Goal: Entertainment & Leisure: Consume media (video, audio)

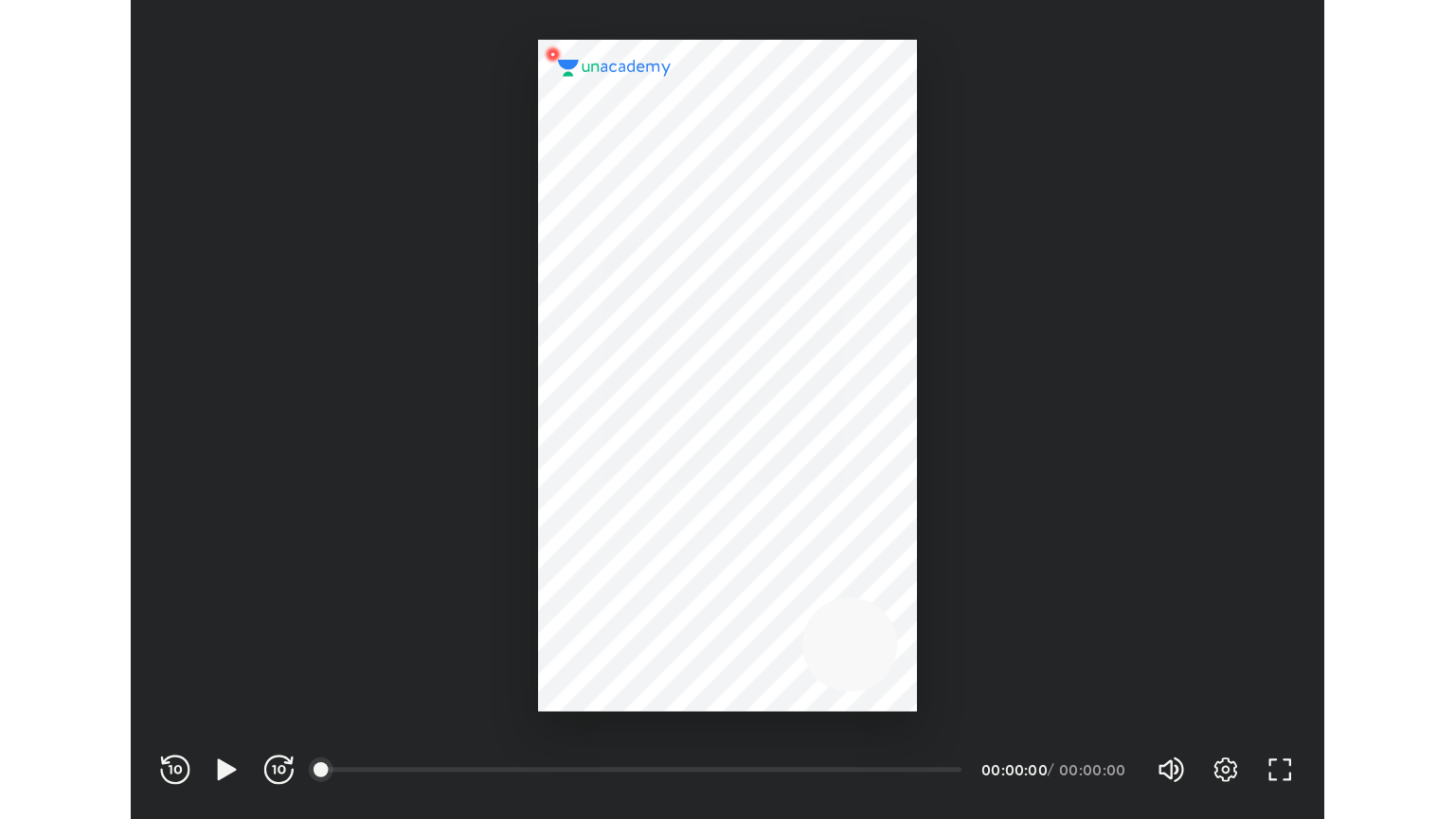
scroll to position [628, 916]
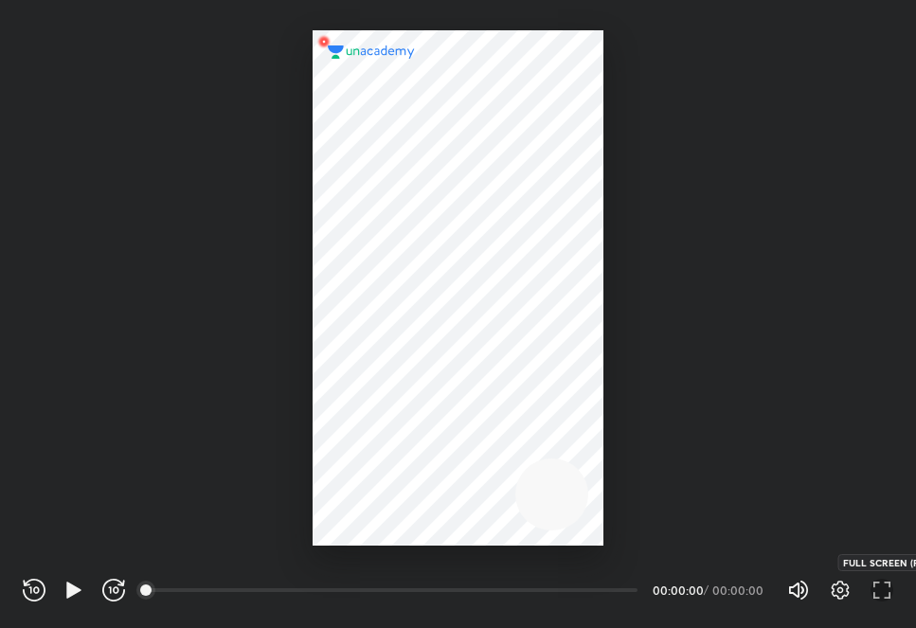
click at [883, 589] on icon "button" at bounding box center [882, 590] width 23 height 23
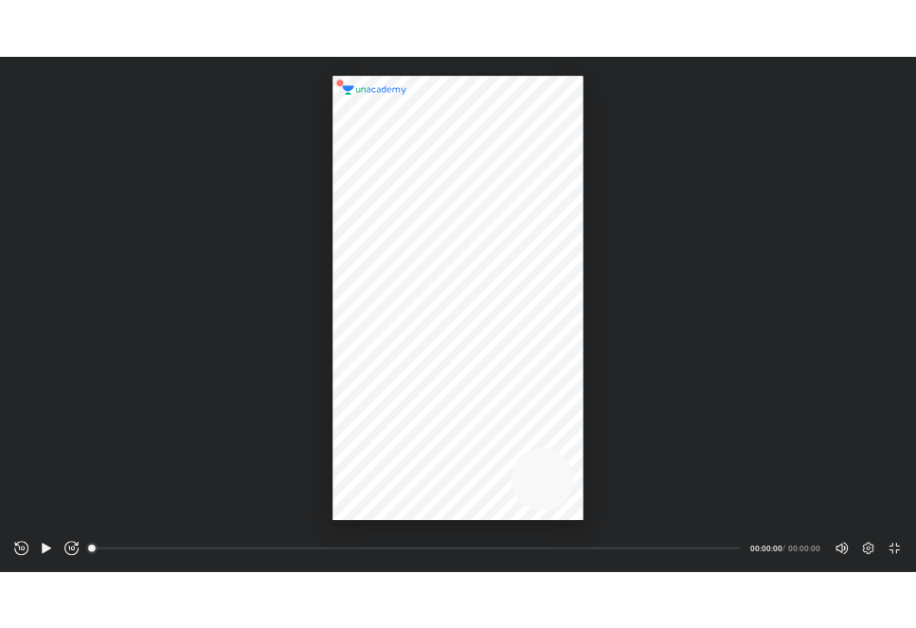
scroll to position [819, 1455]
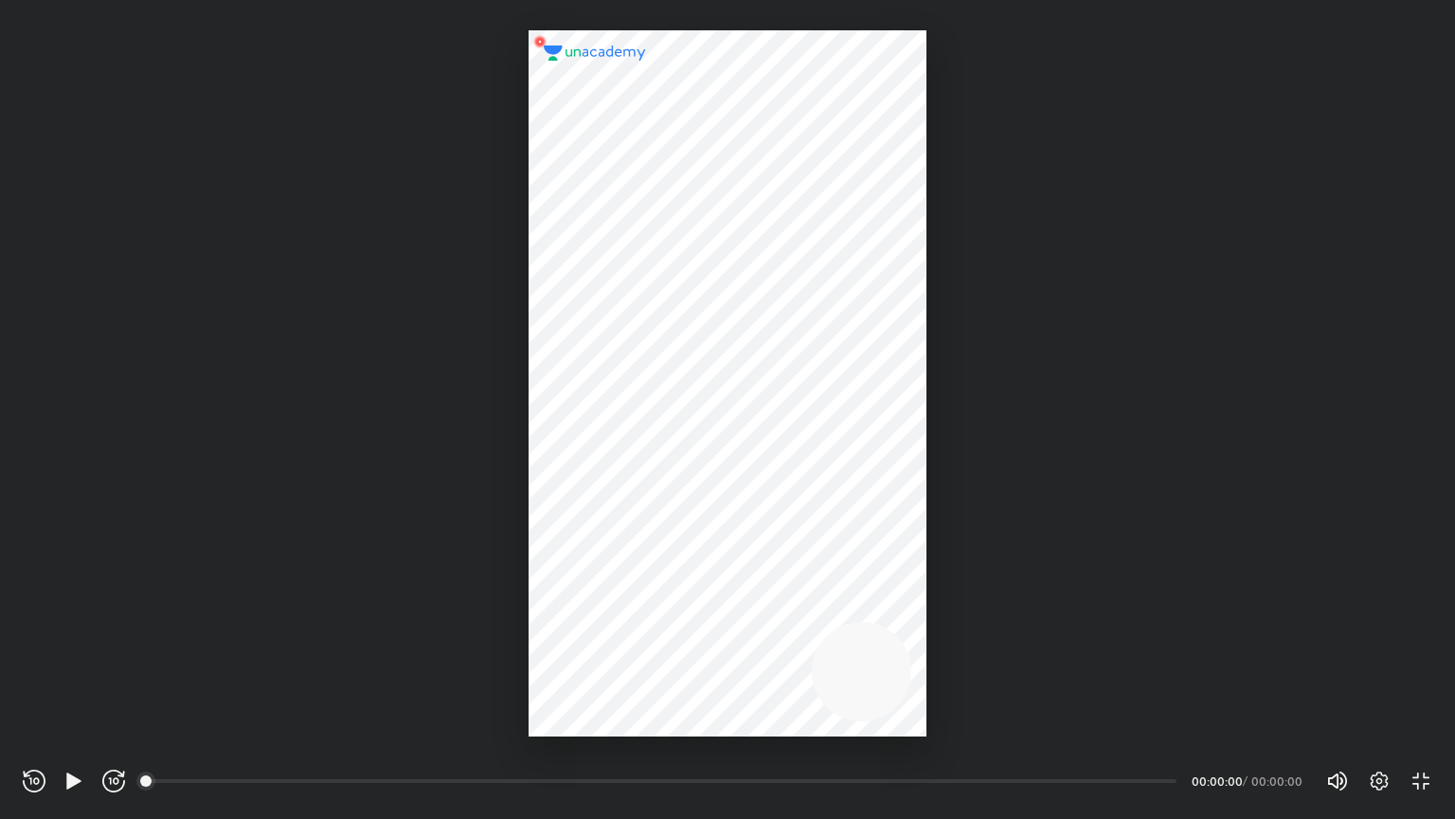
click at [86, 627] on div "REWIND (J) PLAY (K) FORWARD (L)" at bounding box center [74, 780] width 102 height 23
click at [71, 627] on icon "button" at bounding box center [73, 780] width 14 height 16
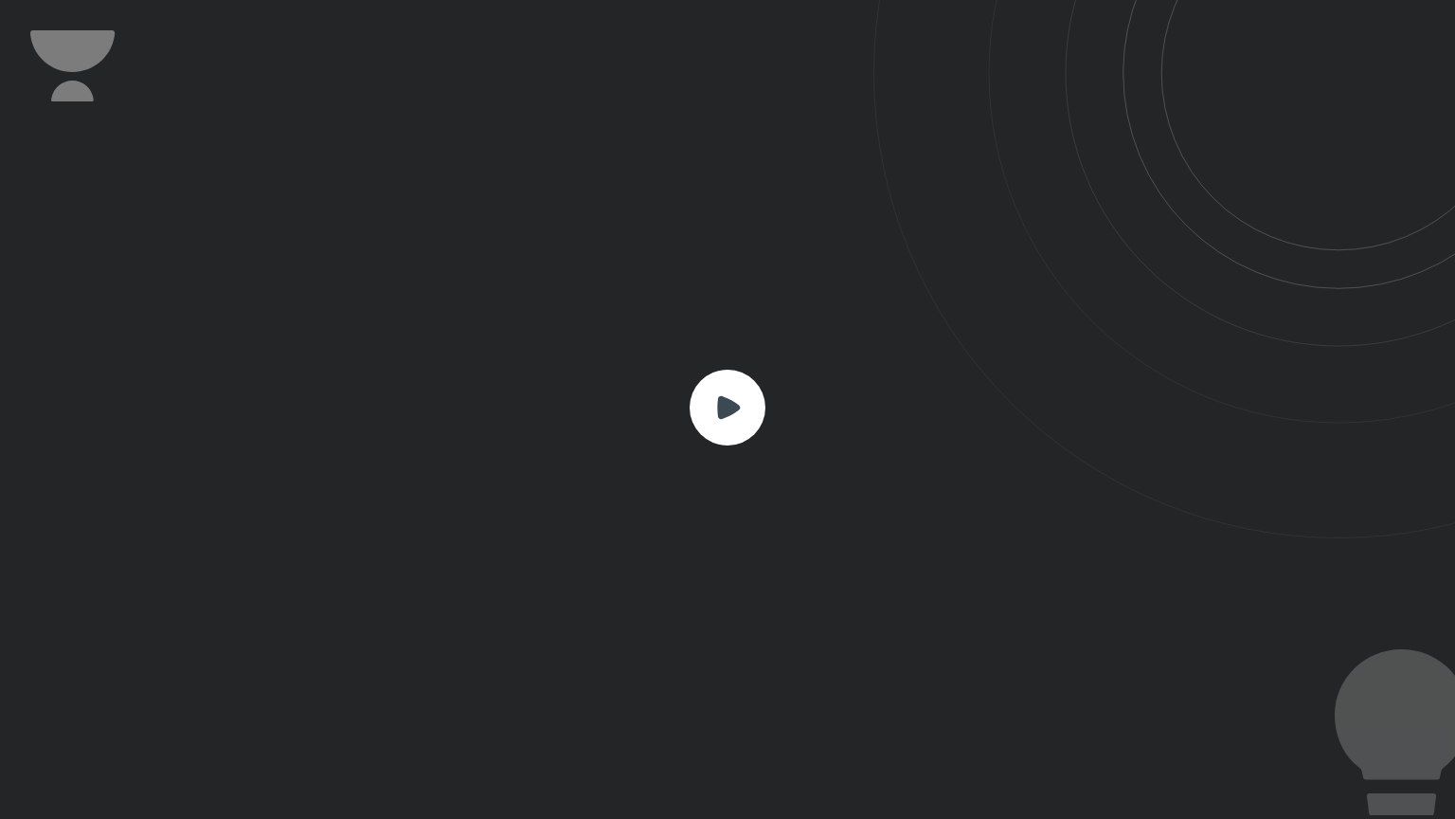
click at [734, 410] on icon at bounding box center [728, 407] width 23 height 23
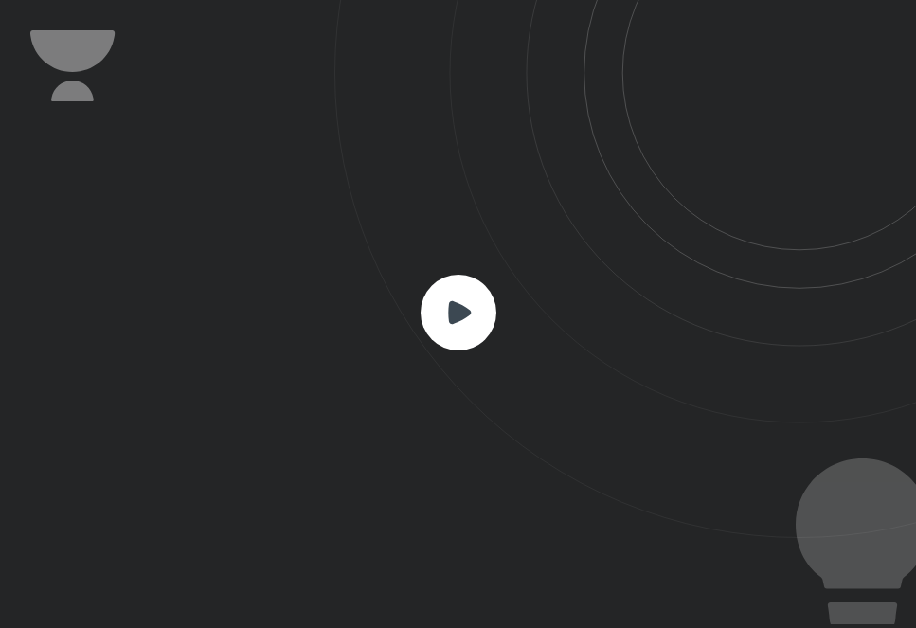
scroll to position [628, 916]
click at [459, 309] on icon at bounding box center [459, 311] width 23 height 23
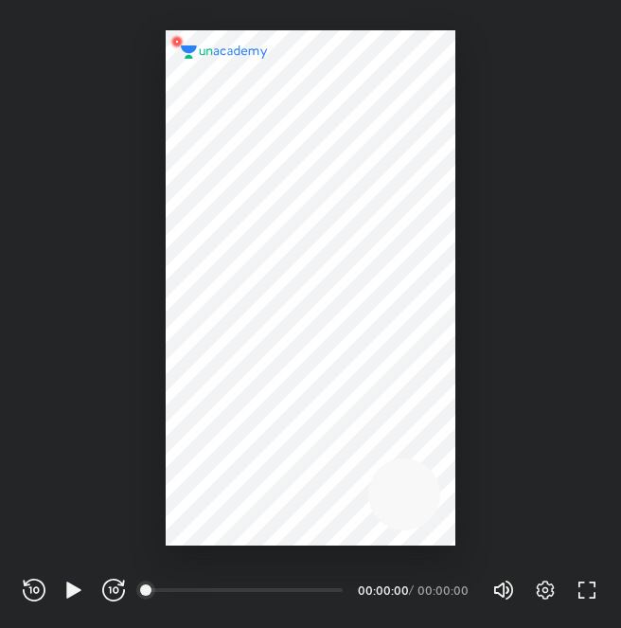
scroll to position [628, 621]
